Goal: Information Seeking & Learning: Learn about a topic

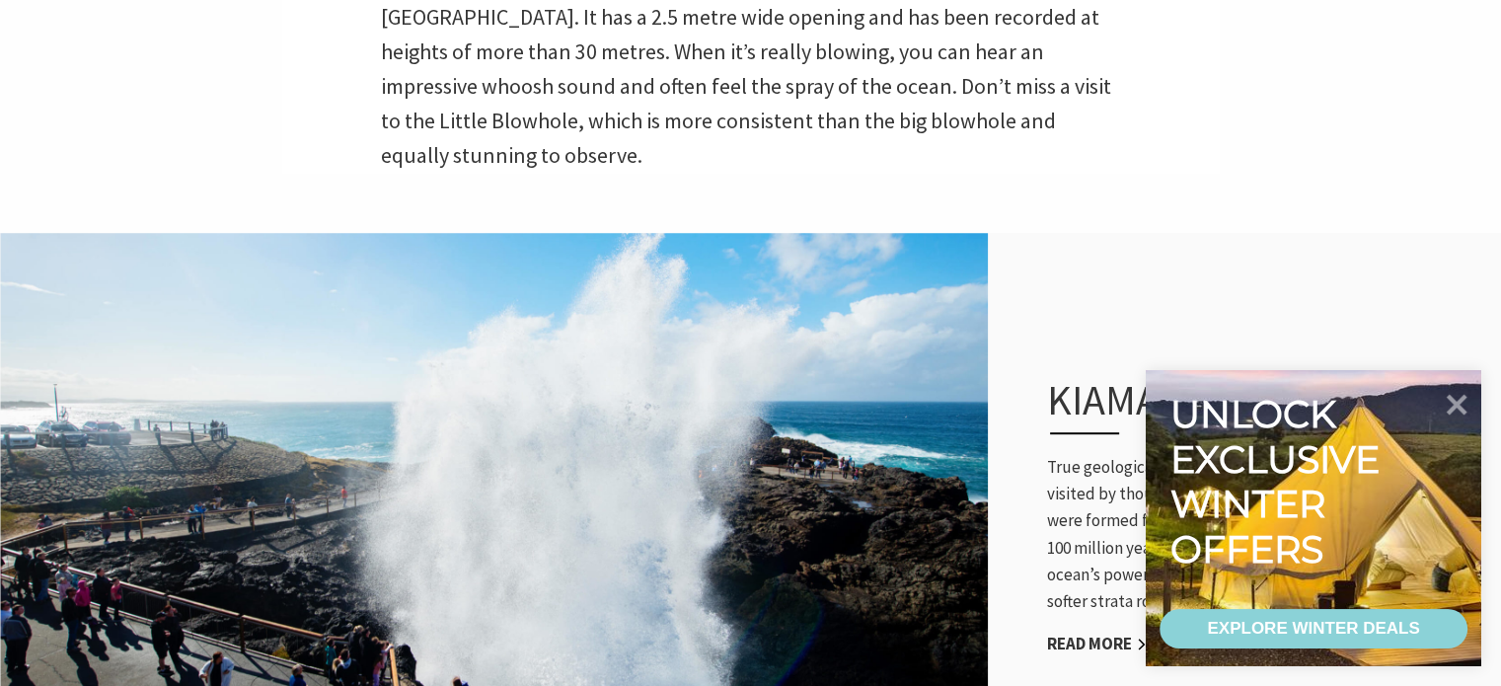
scroll to position [1283, 0]
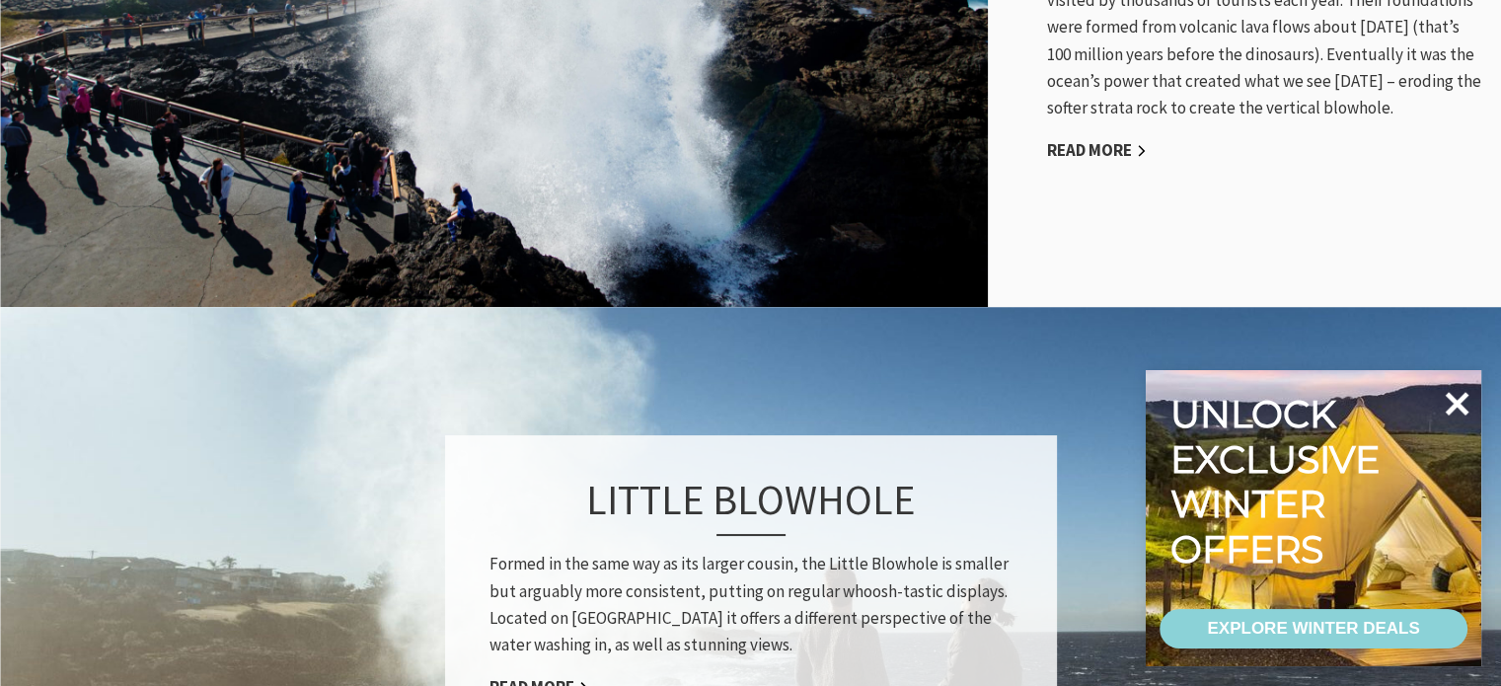
click at [1463, 404] on icon at bounding box center [1456, 403] width 47 height 47
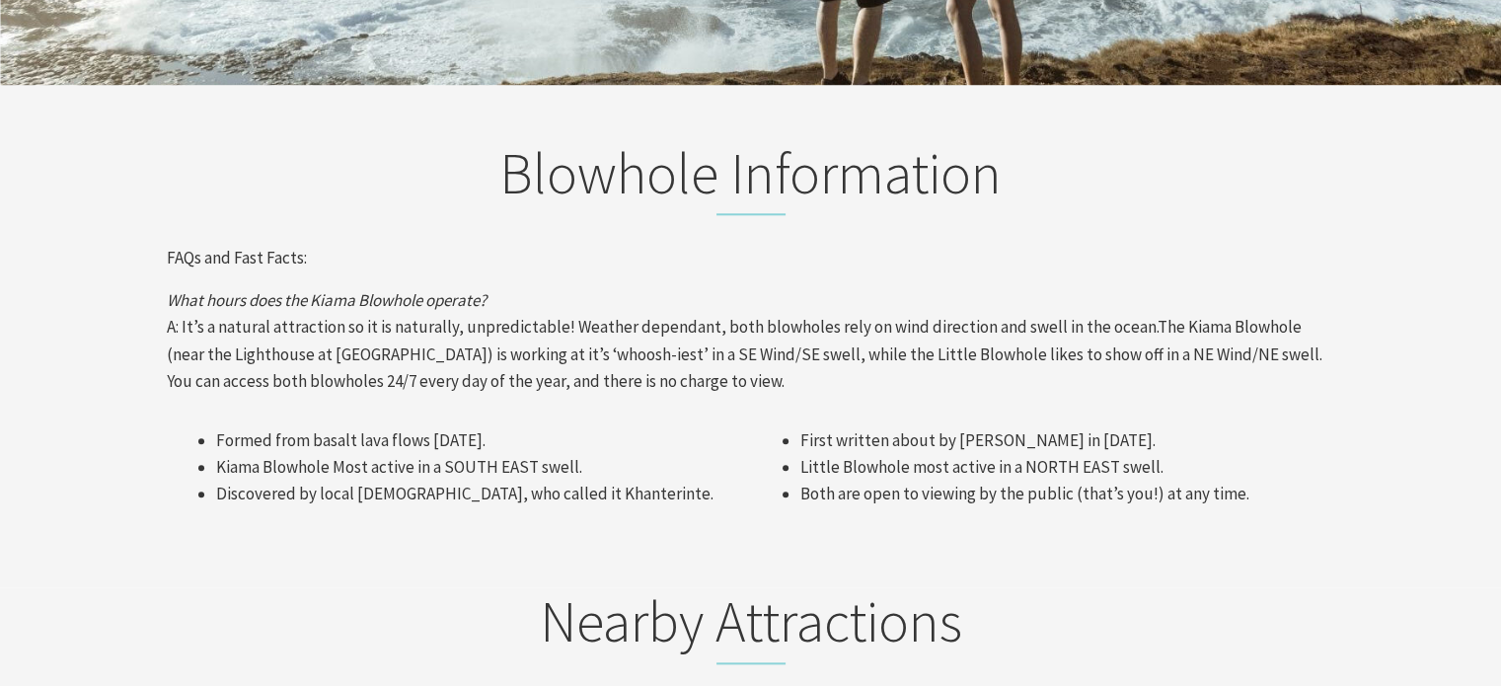
scroll to position [1678, 0]
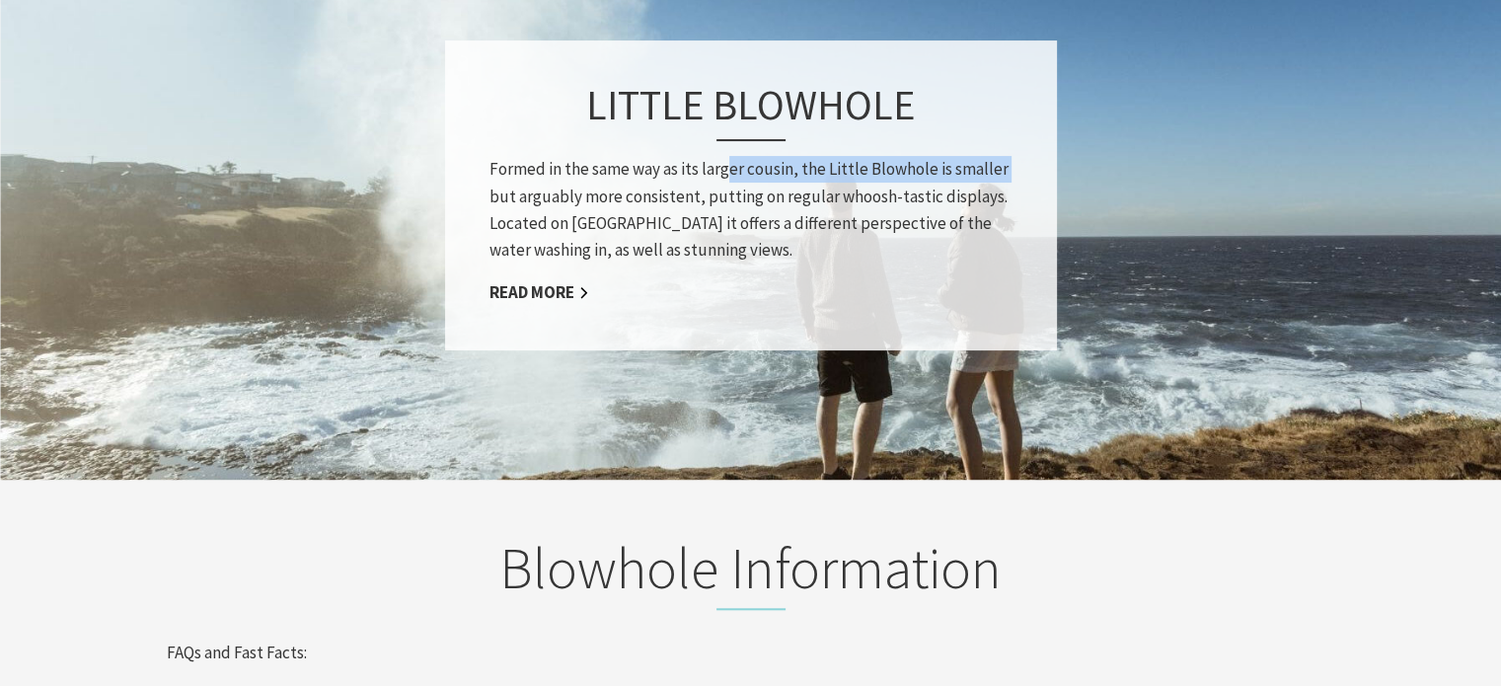
drag, startPoint x: 458, startPoint y: 172, endPoint x: 730, endPoint y: 125, distance: 276.4
click at [730, 125] on div "Little Blowhole Formed in the same way as its larger cousin, the Little Blowhol…" at bounding box center [751, 195] width 612 height 310
click at [513, 94] on h3 "Little Blowhole" at bounding box center [751, 110] width 523 height 61
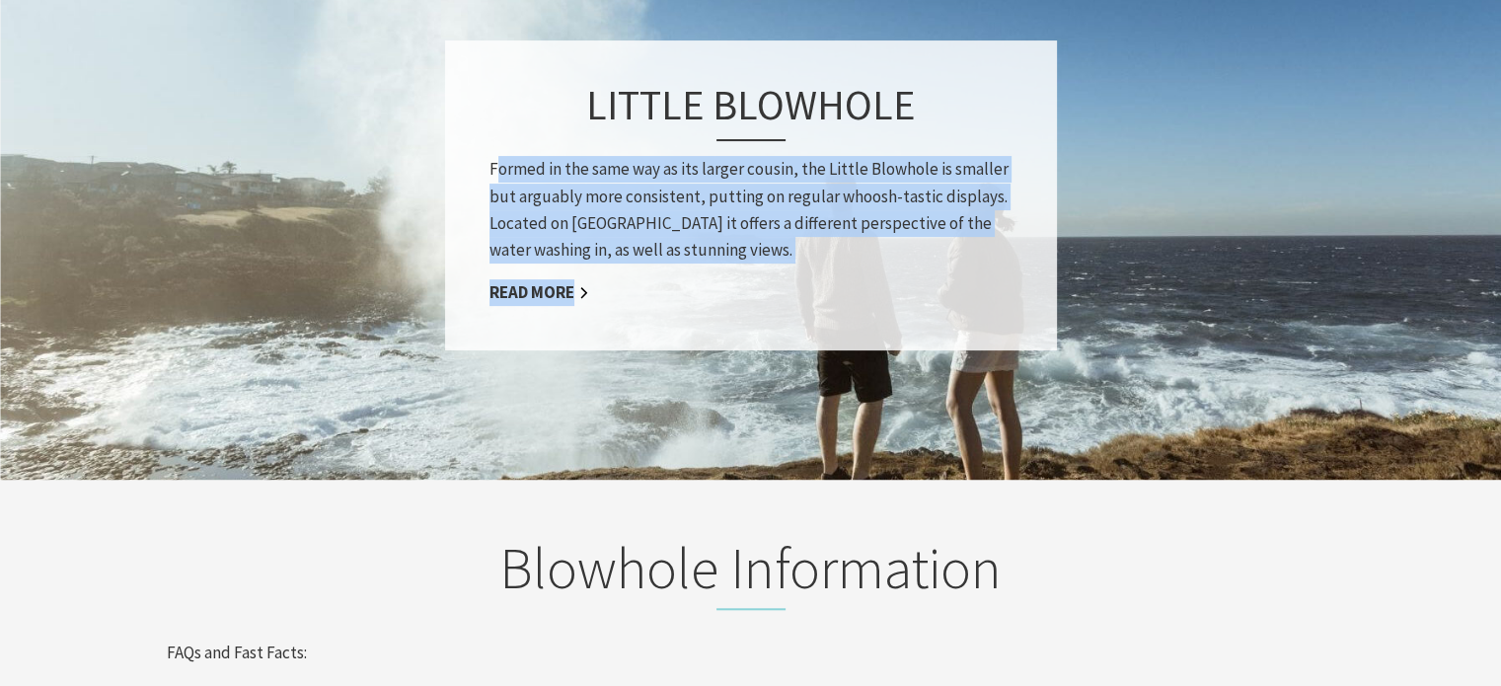
drag, startPoint x: 501, startPoint y: 109, endPoint x: 967, endPoint y: 235, distance: 482.7
click at [975, 231] on div "Little Blowhole Formed in the same way as its larger cousin, the Little Blowhol…" at bounding box center [751, 195] width 612 height 310
click at [885, 231] on div "Little Blowhole Formed in the same way as its larger cousin, the Little Blowhol…" at bounding box center [751, 195] width 612 height 310
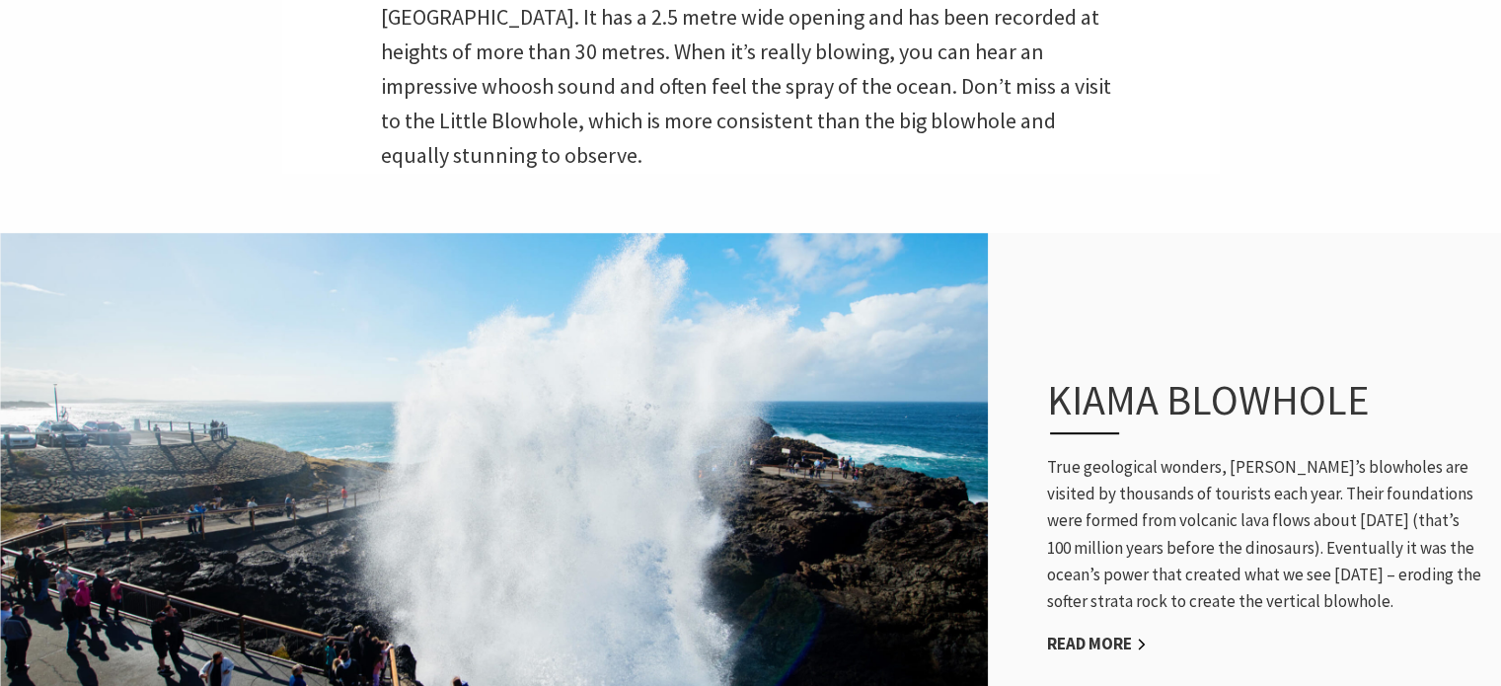
scroll to position [296, 0]
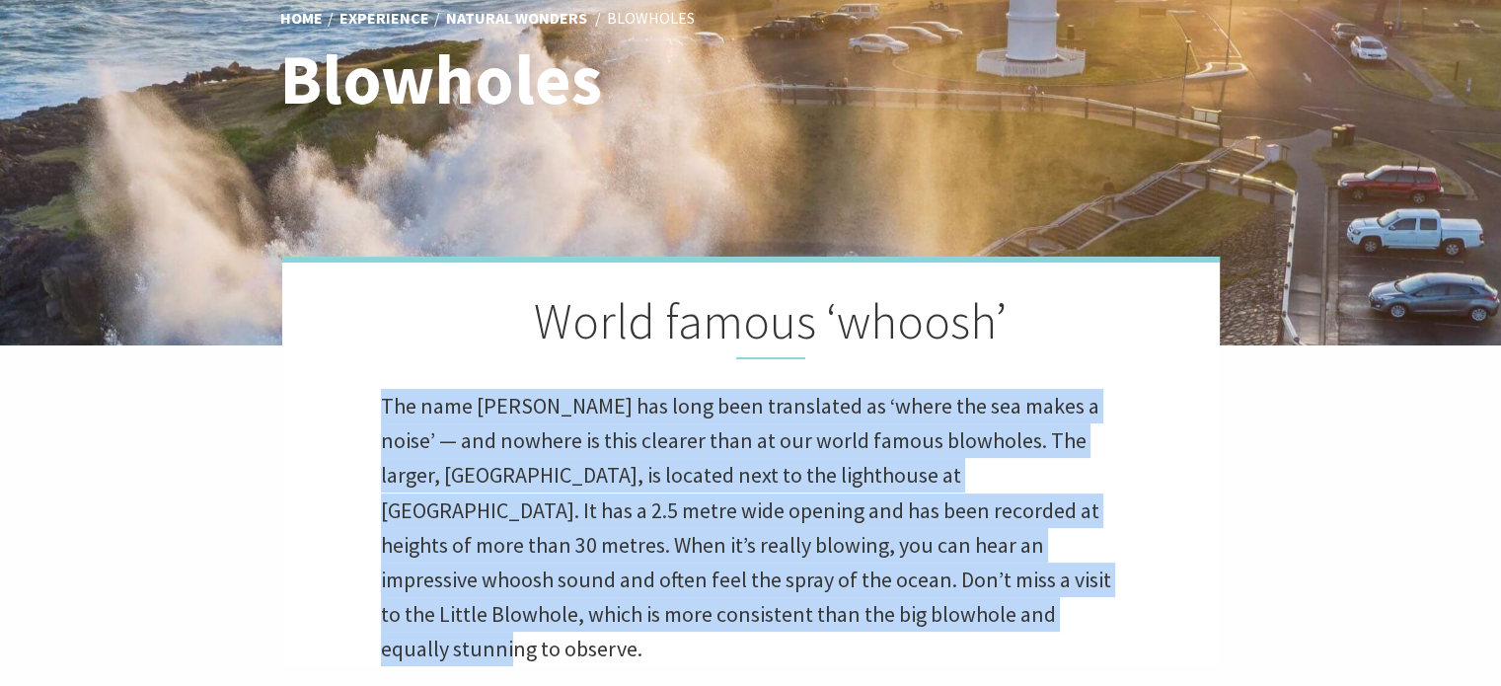
drag, startPoint x: 403, startPoint y: 405, endPoint x: 1257, endPoint y: 607, distance: 877.5
click at [1257, 607] on div "Home Experience Natural Wonders Blowholes Blowholes World famous ‘whoosh’ The n…" at bounding box center [750, 230] width 1501 height 1052
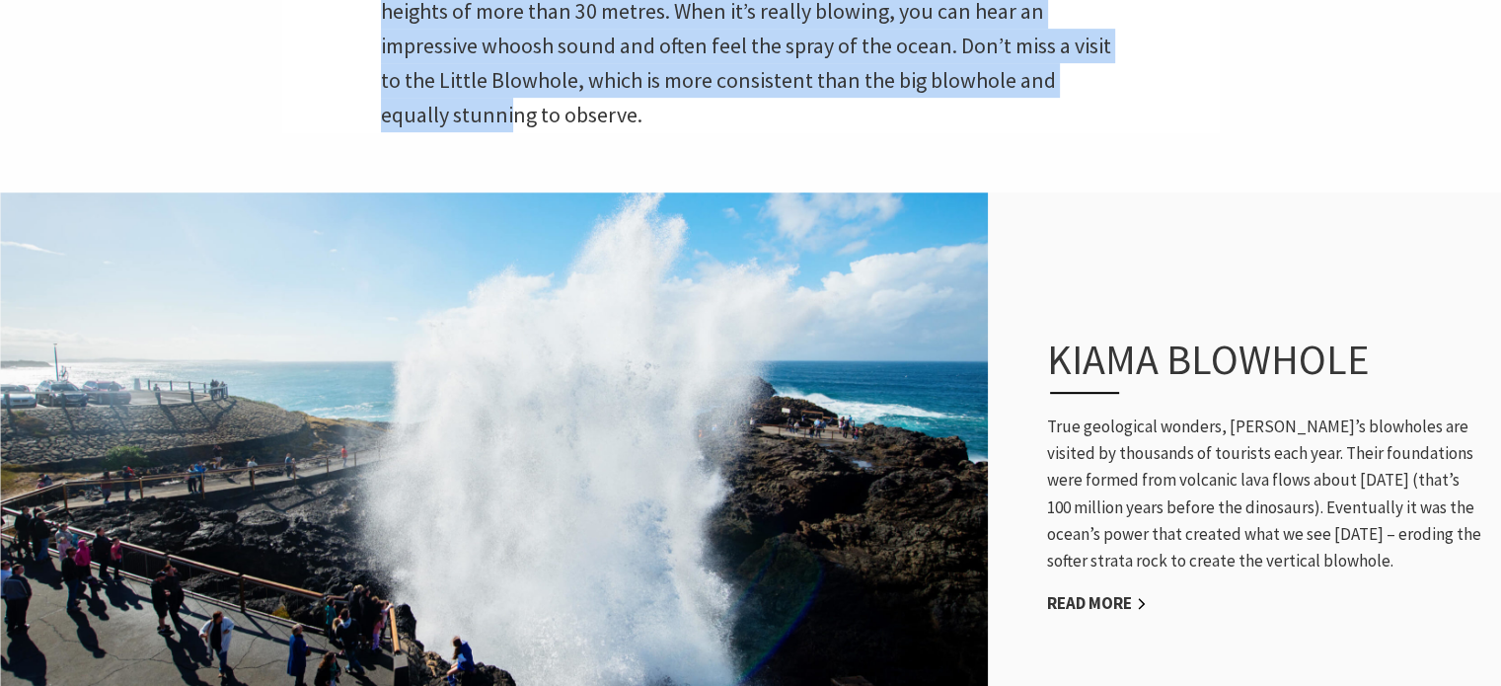
scroll to position [888, 0]
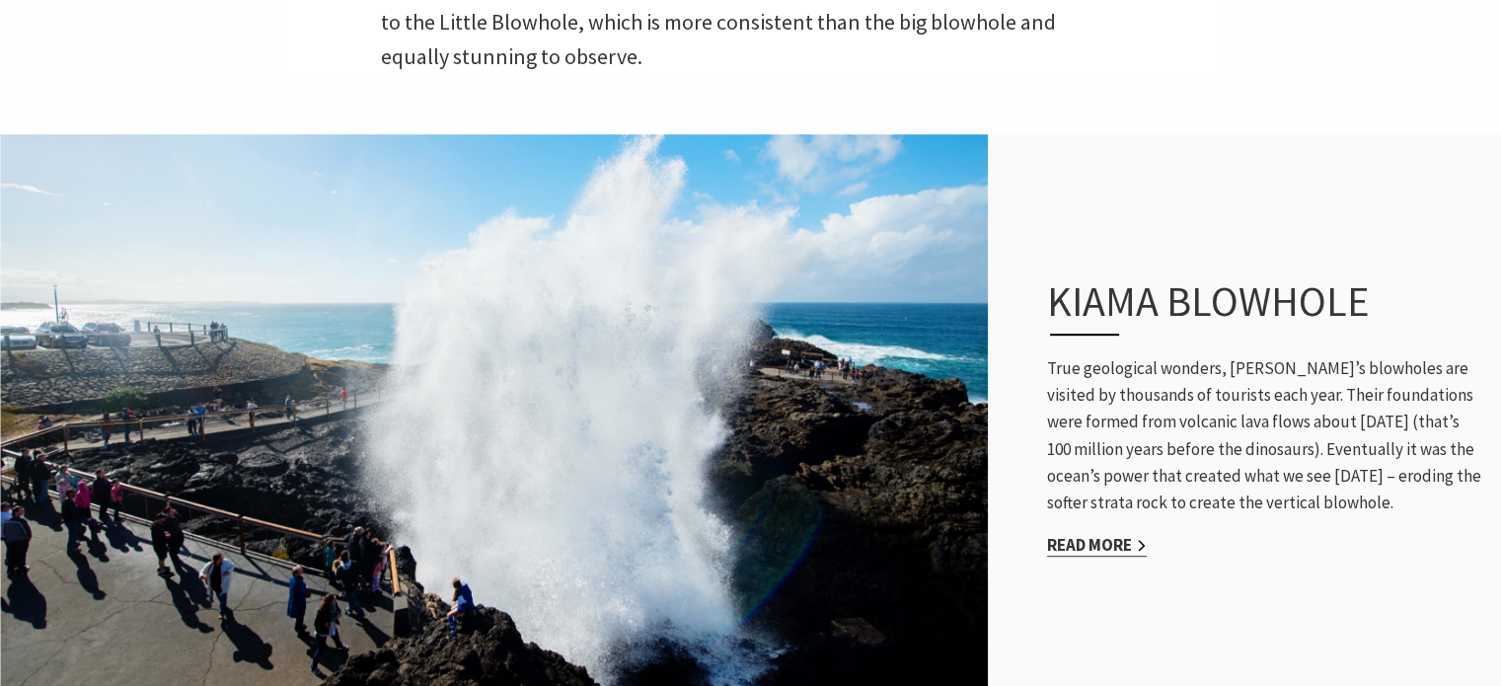
click at [1147, 514] on div "Kiama Blowhole True geological wonders, [PERSON_NAME]’s blowholes are visited b…" at bounding box center [1265, 418] width 474 height 362
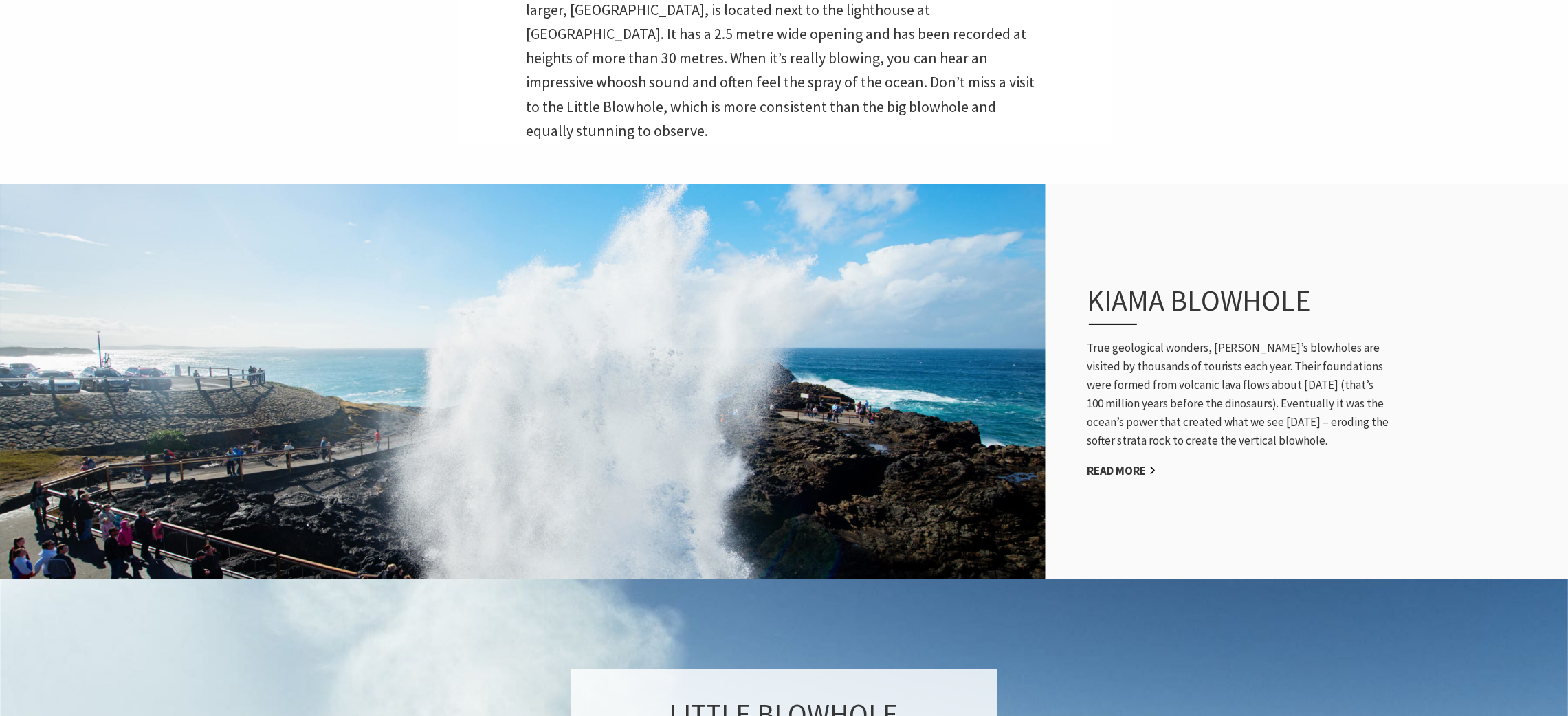
scroll to position [498, 1585]
